Goal: Task Accomplishment & Management: Manage account settings

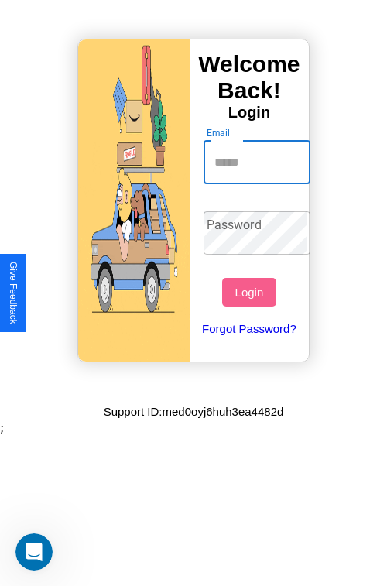
click at [258, 162] on input "Email" at bounding box center [258, 162] width 108 height 43
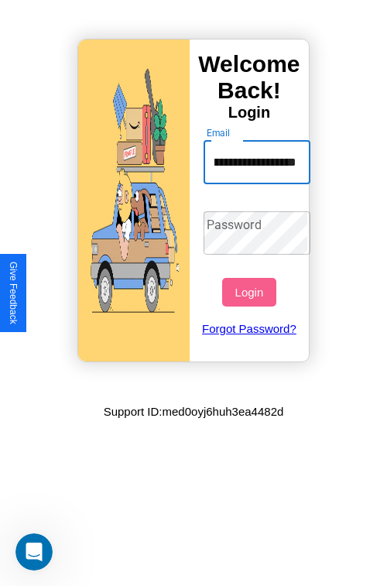
scroll to position [0, 60]
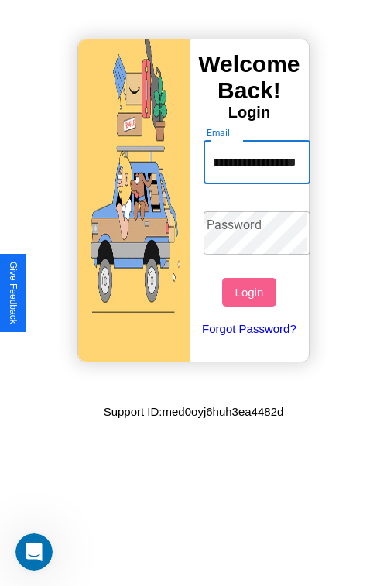
type input "**********"
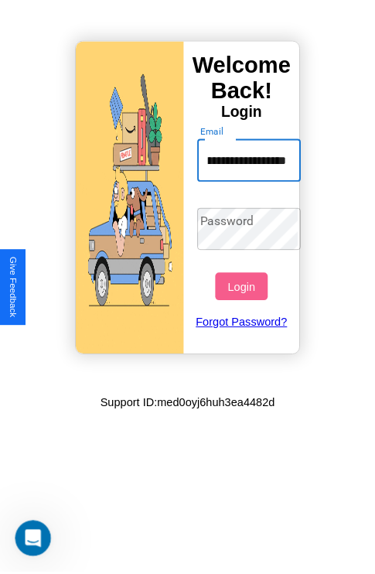
scroll to position [0, 0]
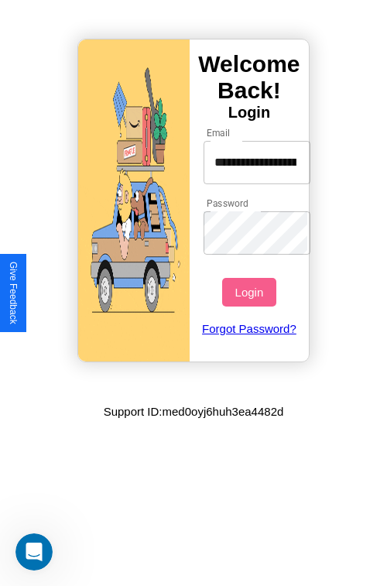
click at [251, 292] on button "Login" at bounding box center [248, 292] width 53 height 29
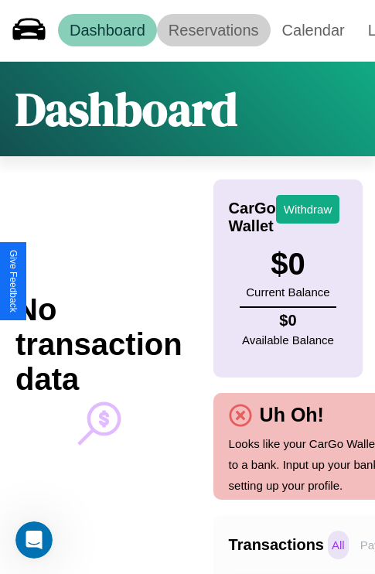
click at [214, 30] on link "Reservations" at bounding box center [214, 30] width 114 height 33
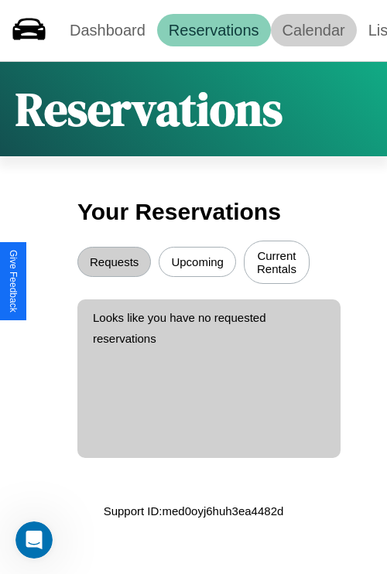
click at [313, 30] on link "Calendar" at bounding box center [314, 30] width 86 height 33
